Goal: Find specific page/section: Find specific page/section

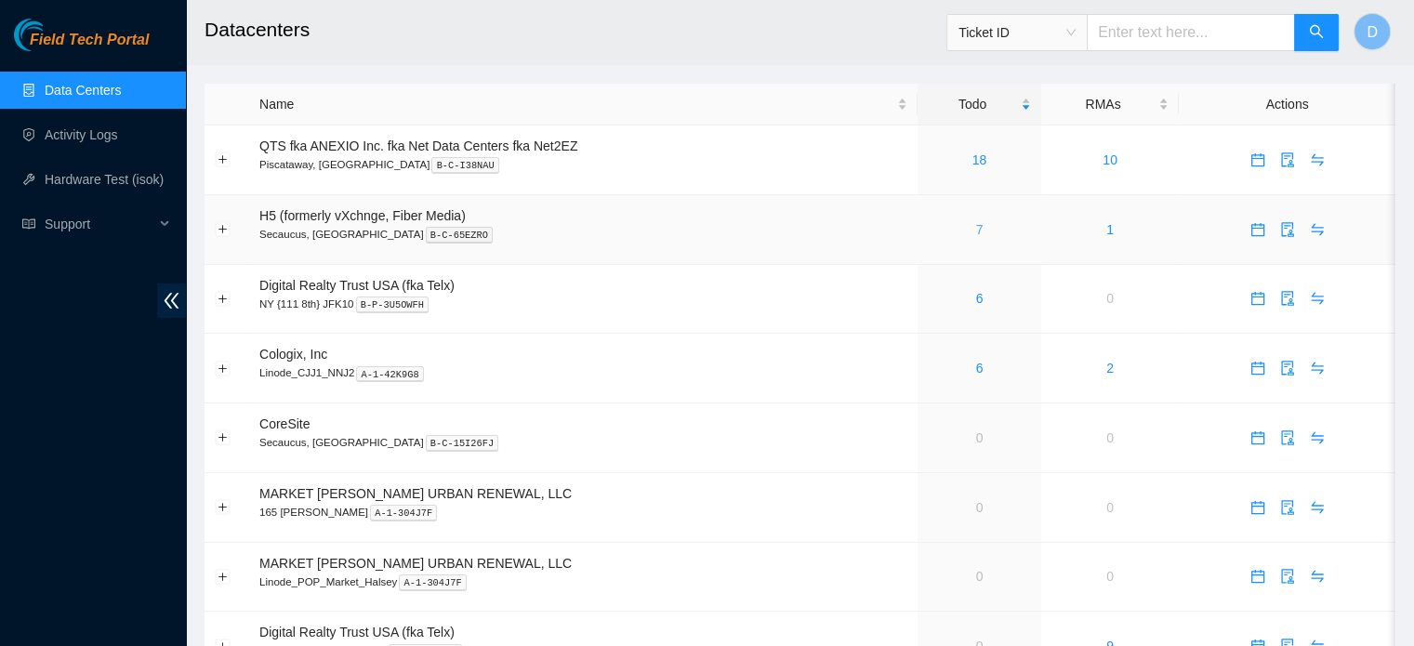
click at [979, 231] on link "7" at bounding box center [979, 229] width 7 height 15
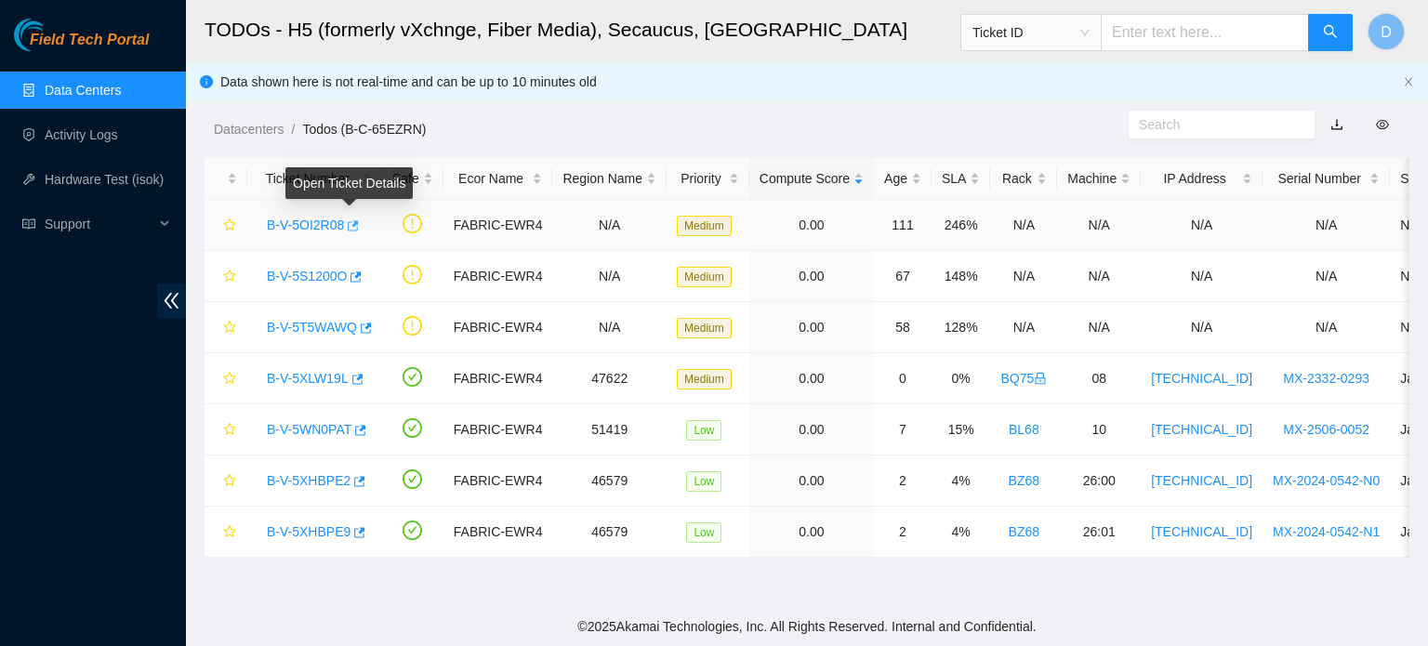
click at [350, 222] on icon "button" at bounding box center [351, 225] width 13 height 13
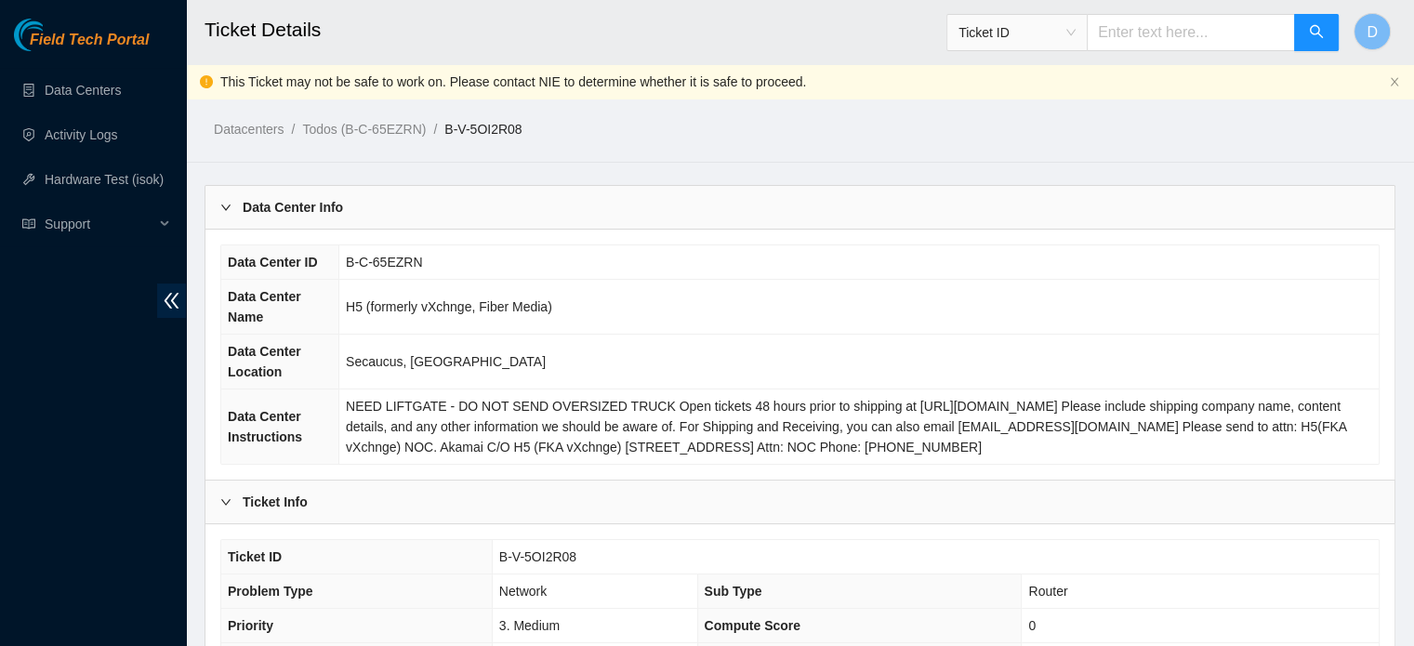
scroll to position [625, 0]
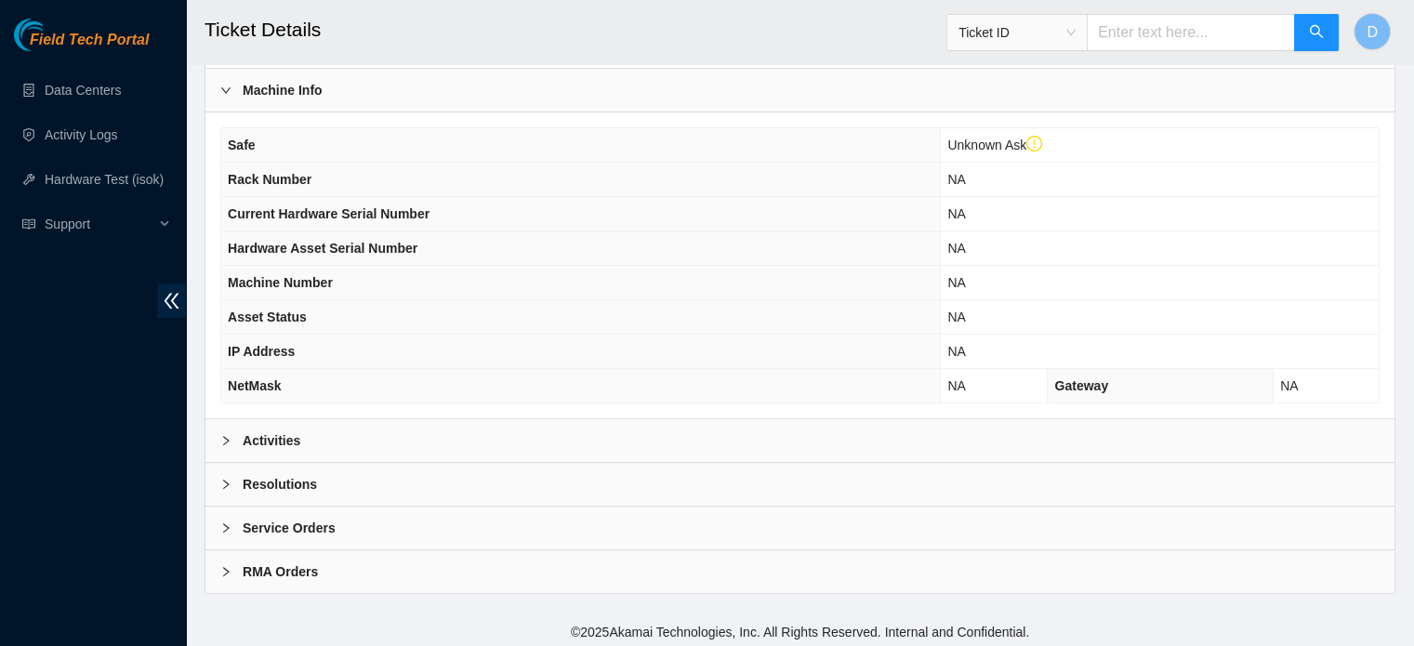
click at [321, 421] on div "Activities" at bounding box center [799, 440] width 1189 height 43
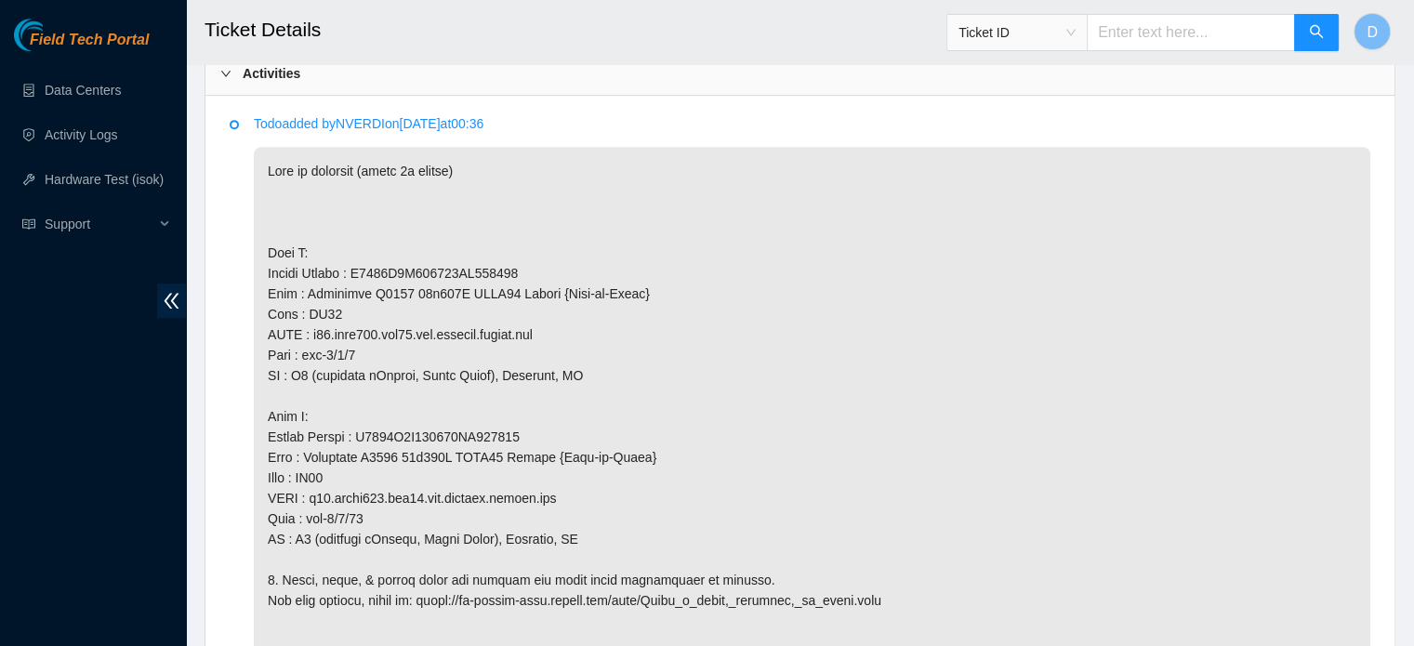
scroll to position [996, 0]
